Goal: Information Seeking & Learning: Learn about a topic

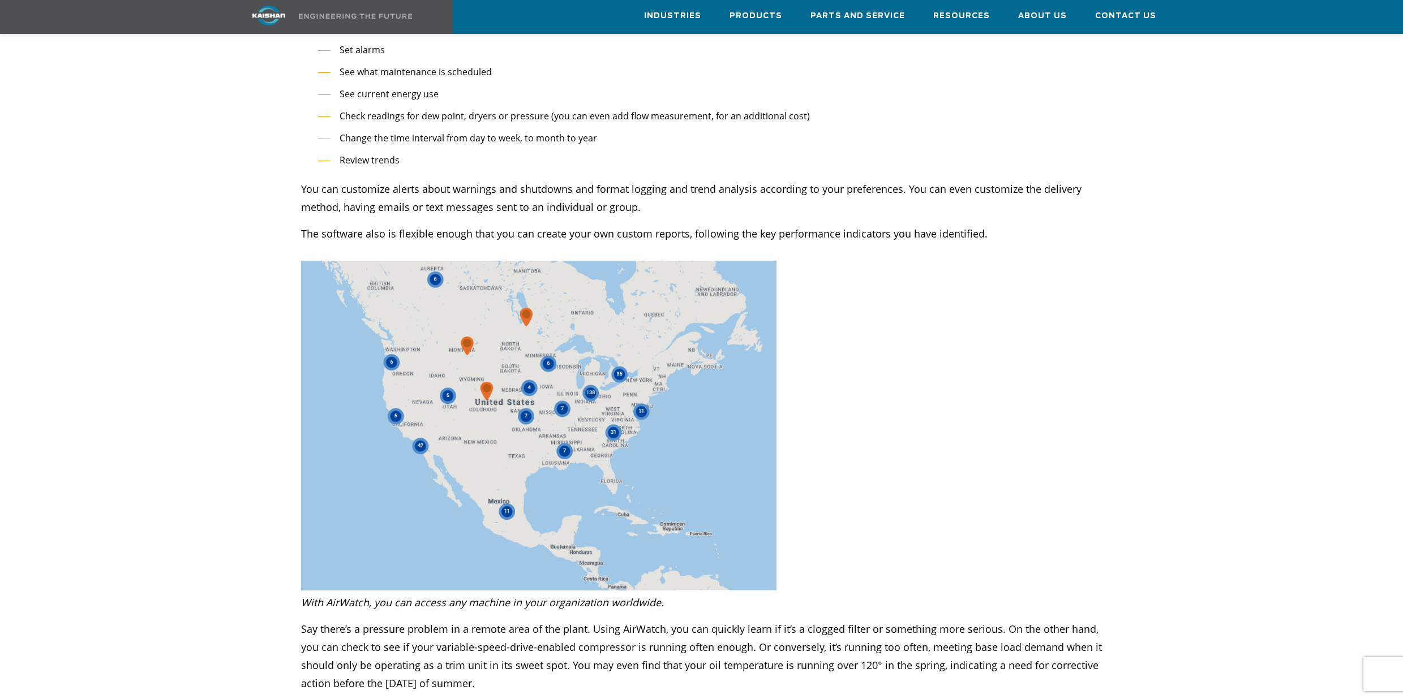
scroll to position [2172, 0]
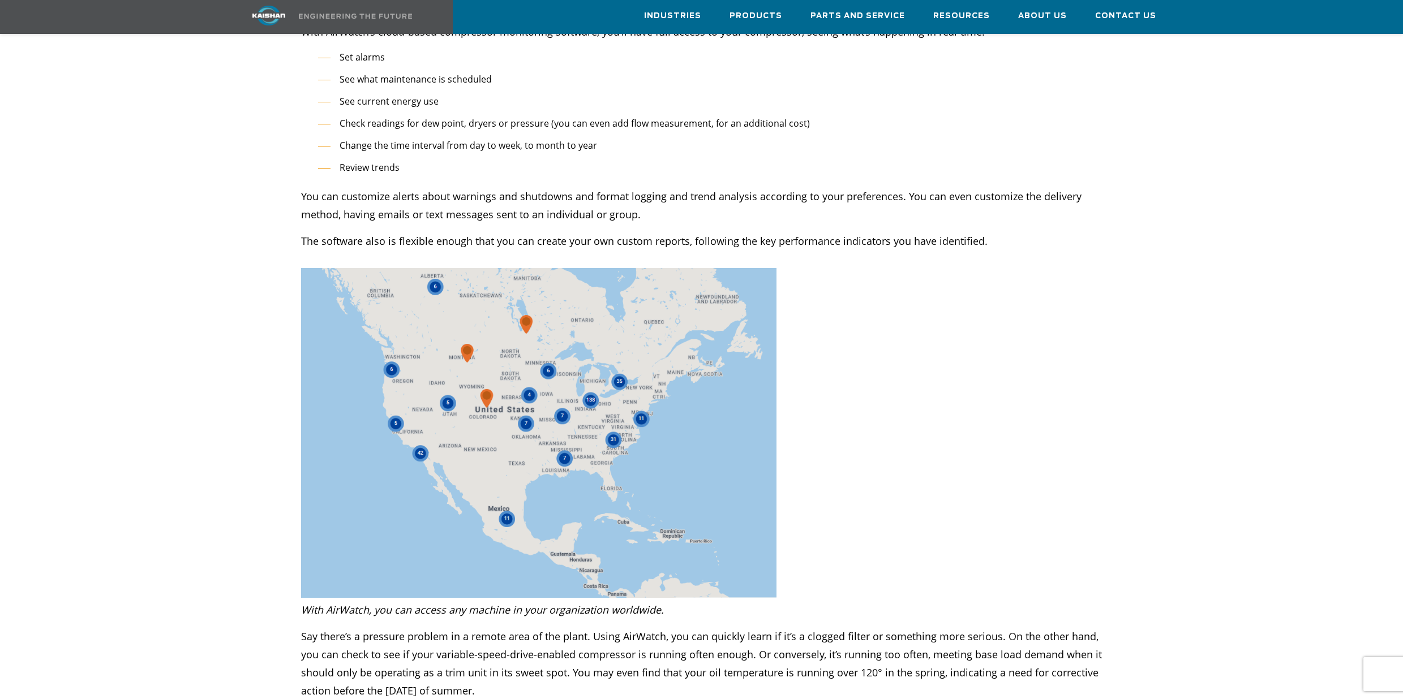
click at [834, 356] on div at bounding box center [701, 616] width 951 height 4220
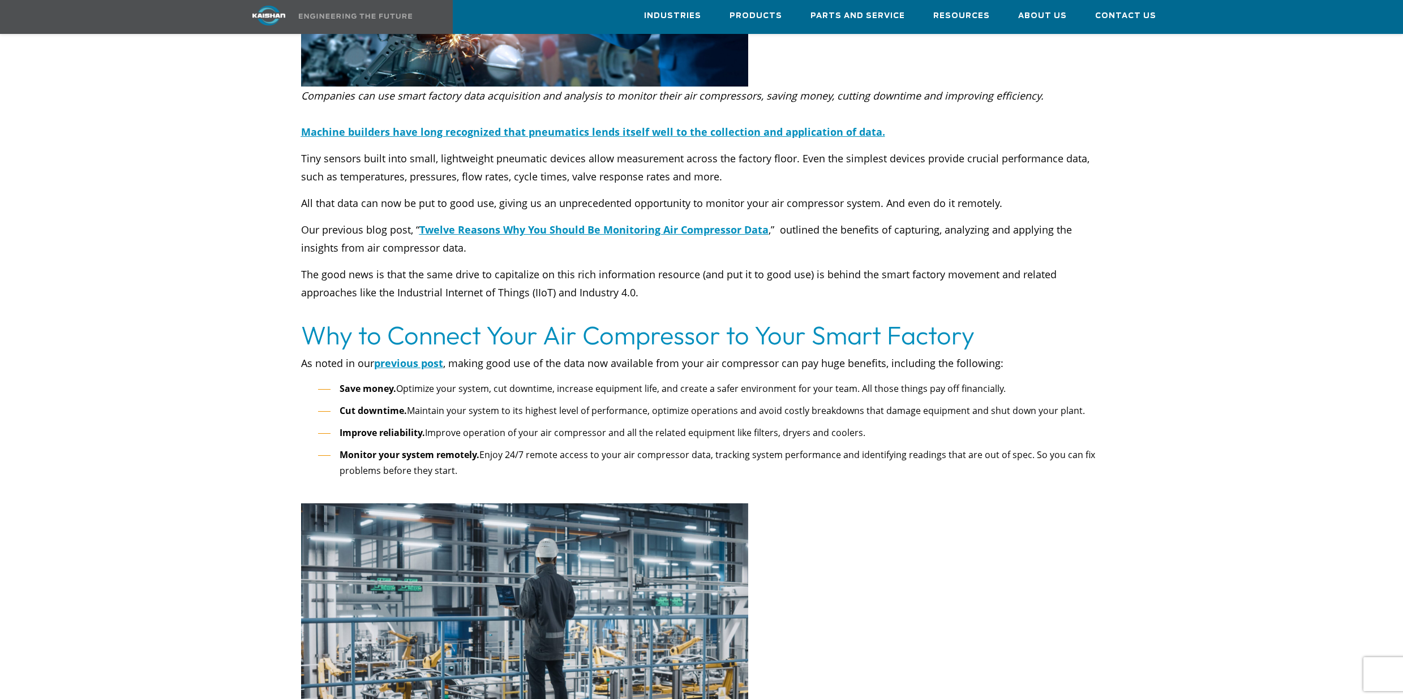
scroll to position [0, 0]
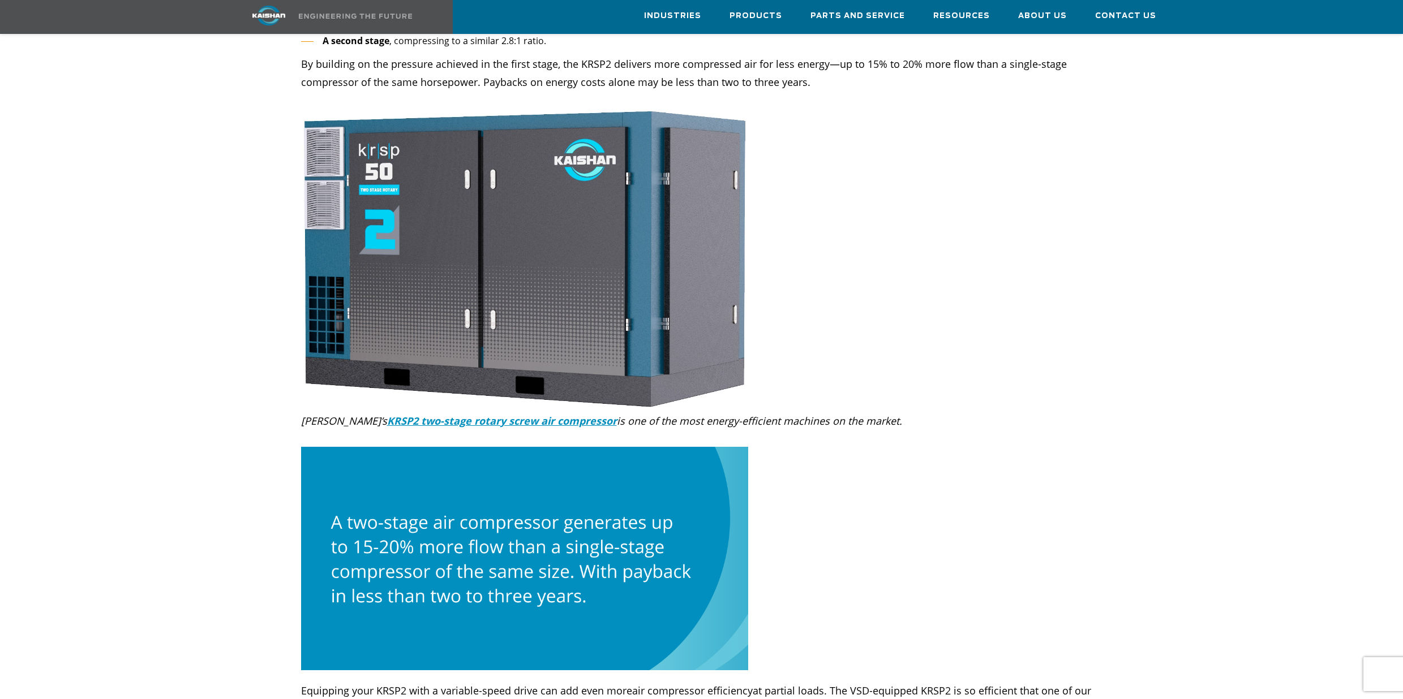
scroll to position [1356, 0]
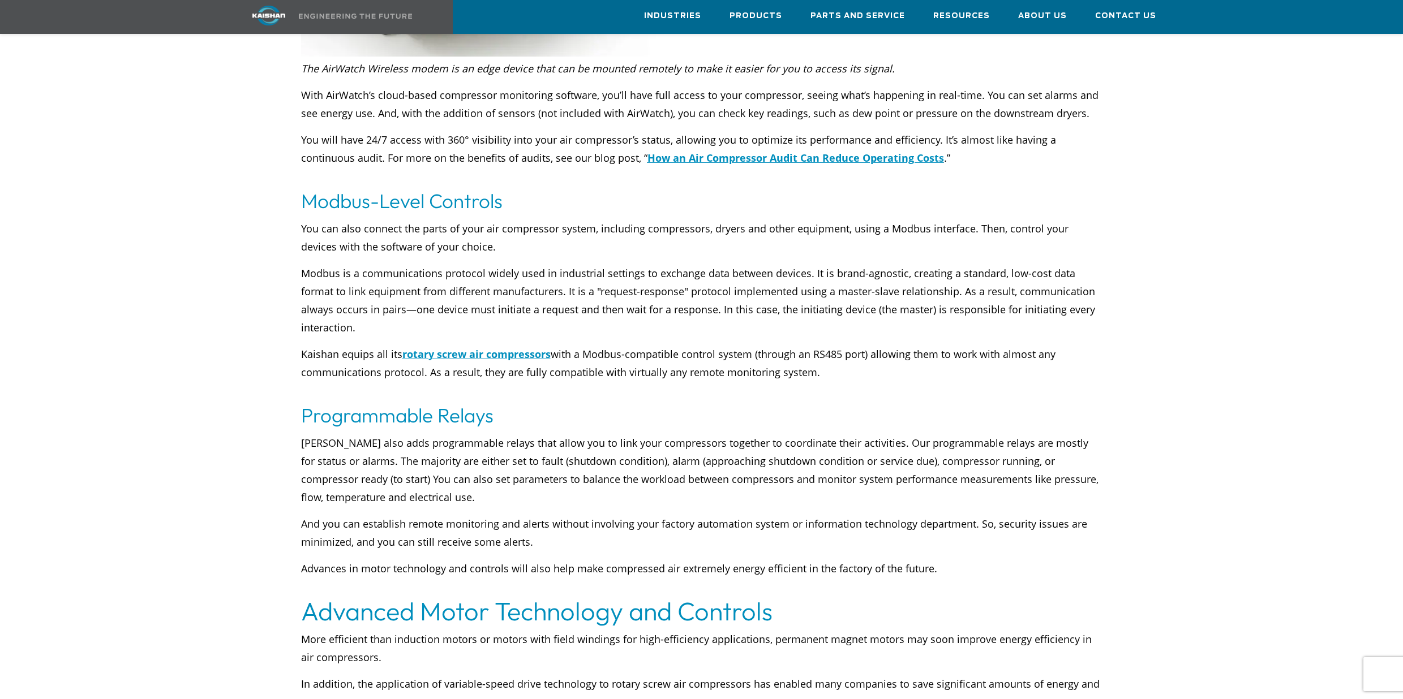
scroll to position [2502, 0]
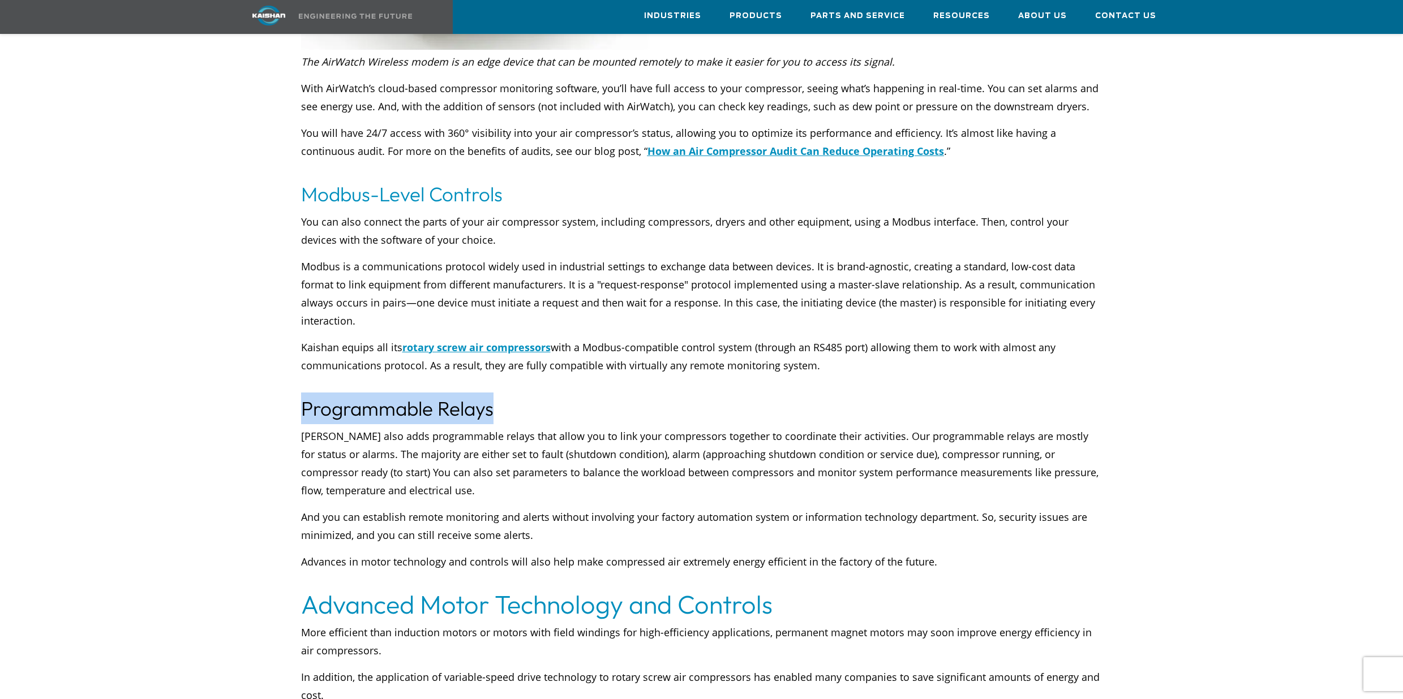
drag, startPoint x: 493, startPoint y: 395, endPoint x: 307, endPoint y: 390, distance: 186.2
click at [307, 393] on h3 "Programmable Relays" at bounding box center [701, 409] width 801 height 32
click at [540, 375] on div "Using advanced communications systems, companies of the future will be able to …" at bounding box center [701, 476] width 951 height 4765
click at [584, 404] on h3 "Programmable Relays" at bounding box center [701, 409] width 801 height 32
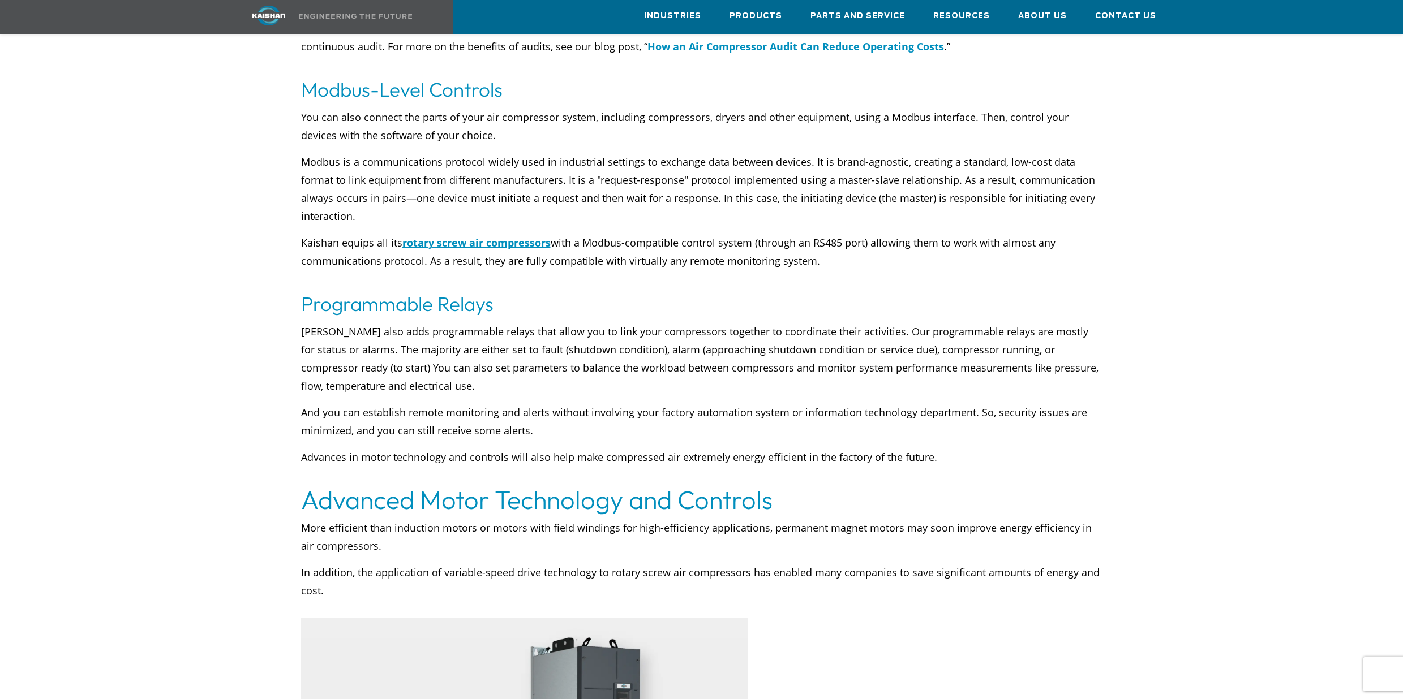
scroll to position [2544, 0]
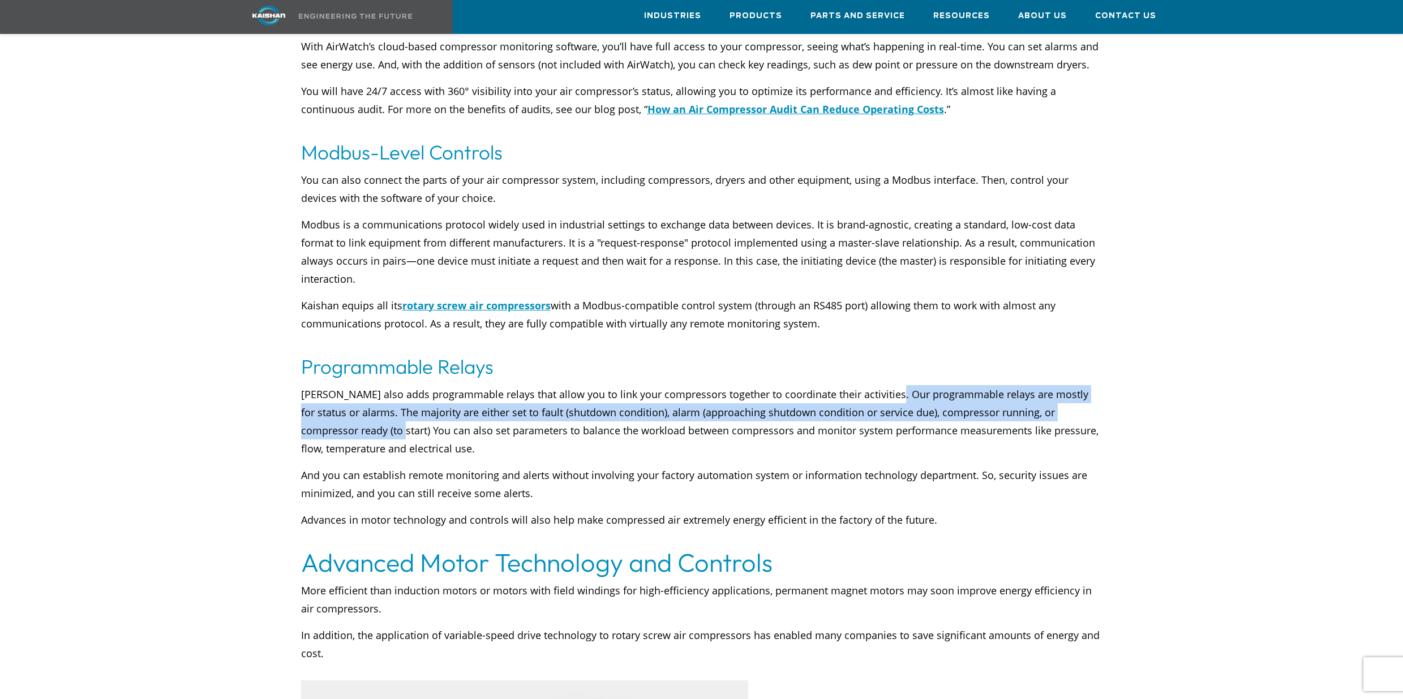
drag, startPoint x: 884, startPoint y: 378, endPoint x: 325, endPoint y: 416, distance: 560.9
click at [325, 416] on p "Kaishan also adds programmable relays that allow you to link your compressors t…" at bounding box center [701, 421] width 801 height 72
copy p "programmable relays are mostly for status or alarms. The majority are either se…"
